Goal: Transaction & Acquisition: Book appointment/travel/reservation

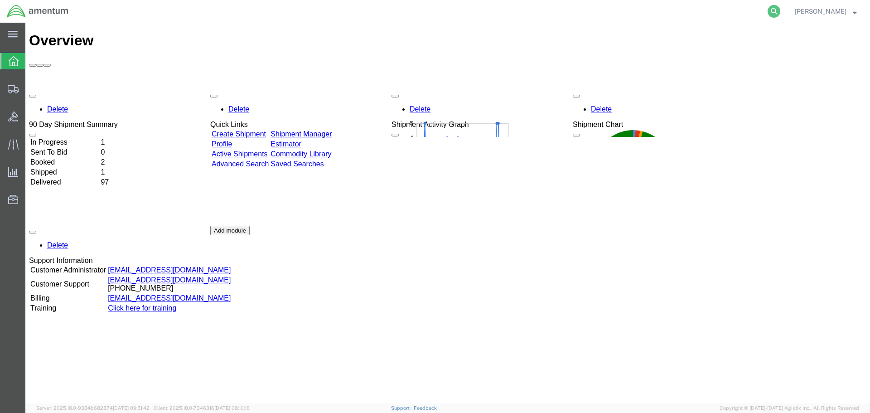
click at [772, 11] on icon at bounding box center [774, 11] width 13 height 13
click at [686, 18] on input "search" at bounding box center [630, 11] width 276 height 22
paste input "SR02-25245-0275"
type input "SR02-25245-0275"
click at [775, 10] on icon at bounding box center [774, 11] width 13 height 13
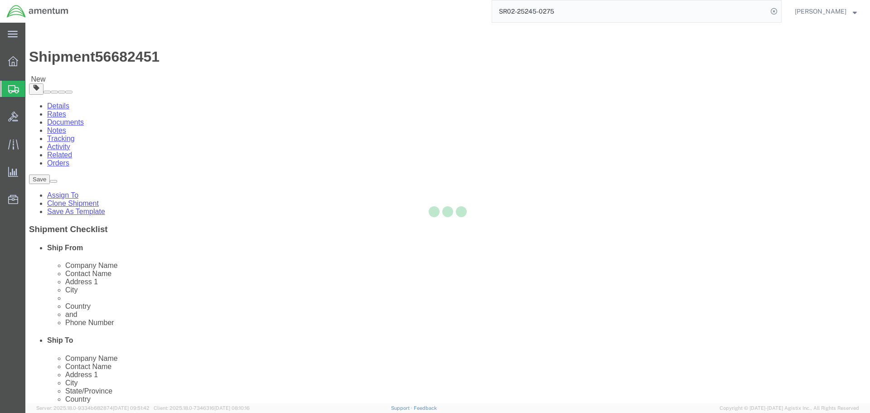
select select "42737"
select select
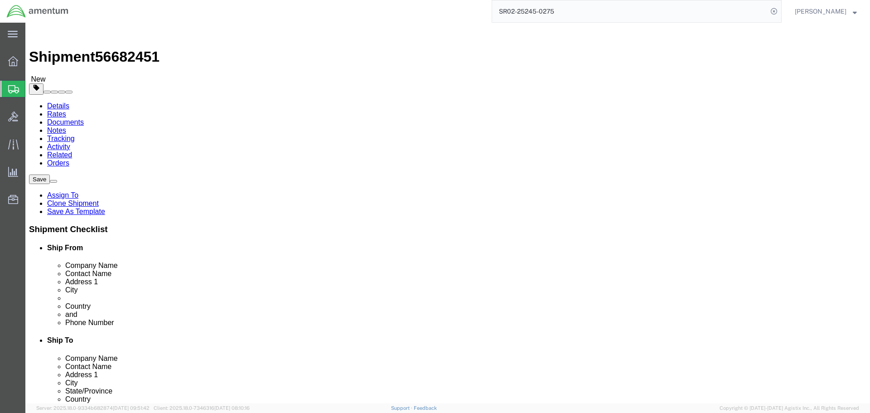
click input "[PERSON_NAME]"
type input "R"
type input "[PERSON_NAME]"
click button "Rate Shipment"
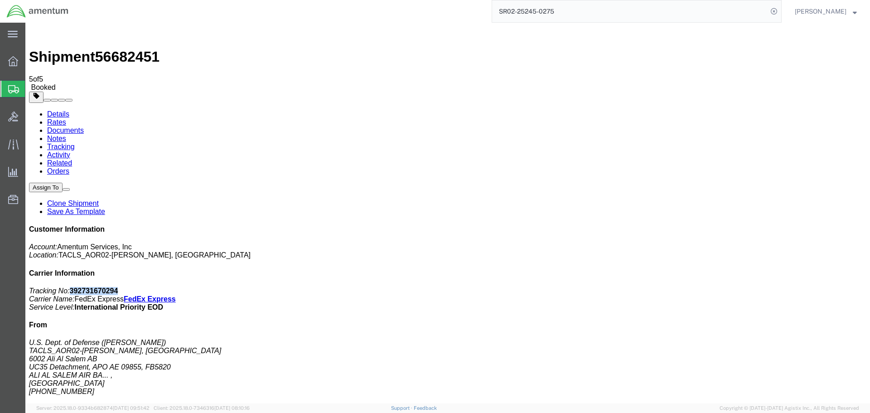
drag, startPoint x: 799, startPoint y: 142, endPoint x: 744, endPoint y: 141, distance: 55.3
click at [744, 287] on p "Tracking No: 392731670294 Carrier Name: FedEx Express FedEx Express Service Lev…" at bounding box center [448, 299] width 838 height 24
